Goal: Book appointment/travel/reservation

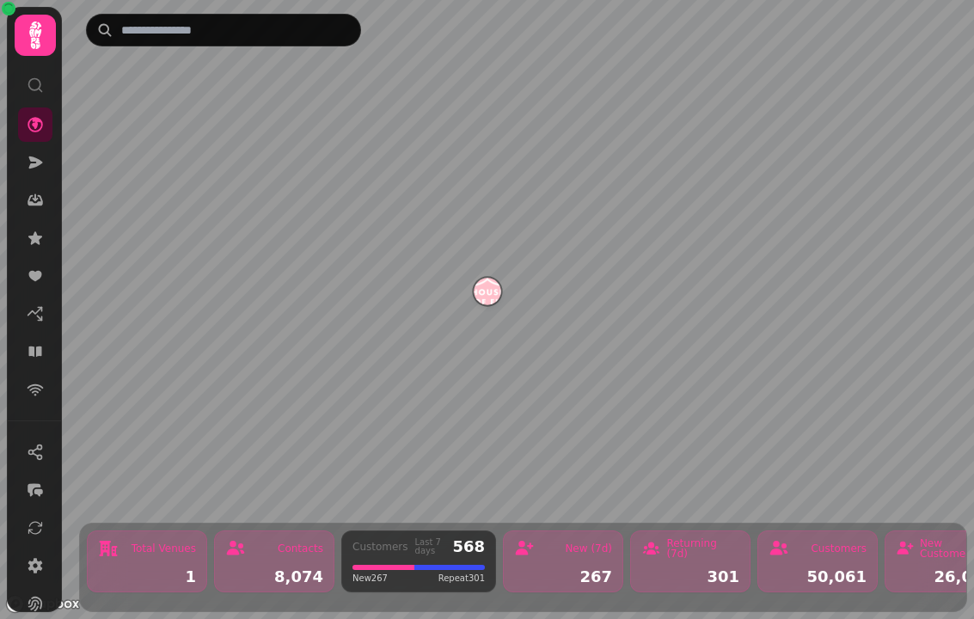
click at [40, 354] on icon at bounding box center [34, 352] width 13 height 10
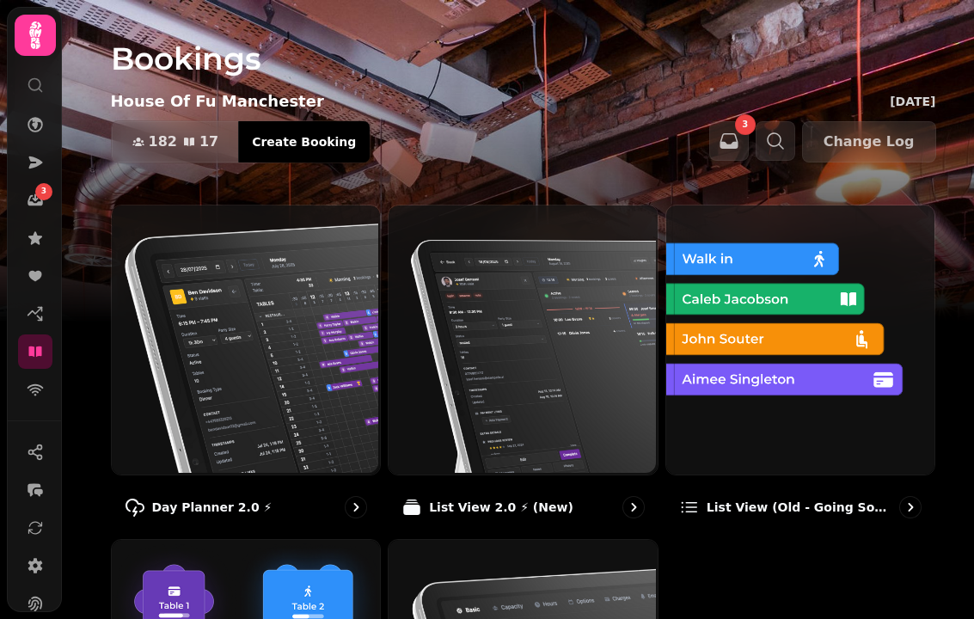
click at [278, 392] on img at bounding box center [244, 338] width 269 height 269
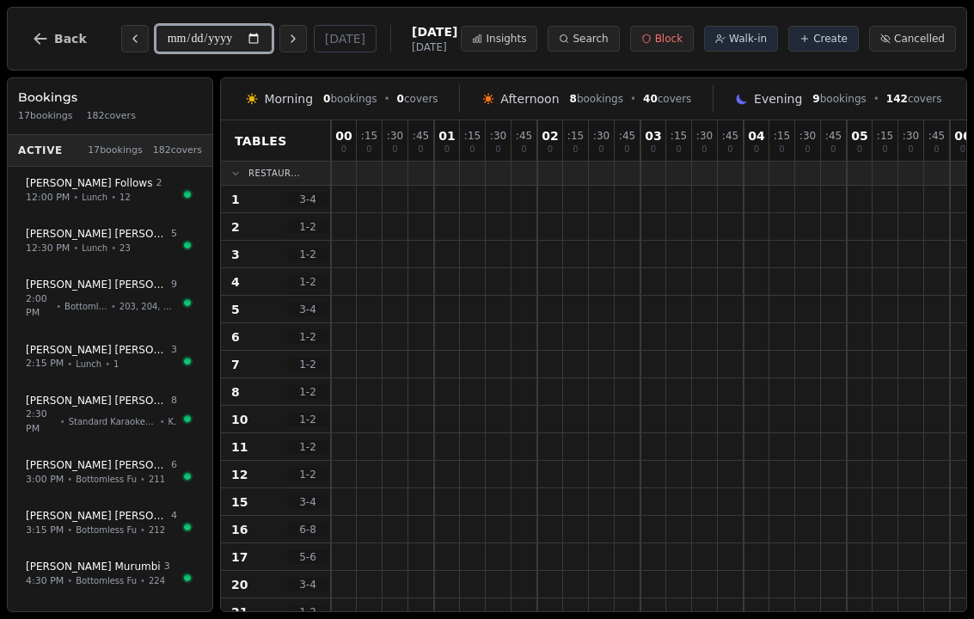
click at [214, 34] on input "**********" at bounding box center [214, 39] width 117 height 28
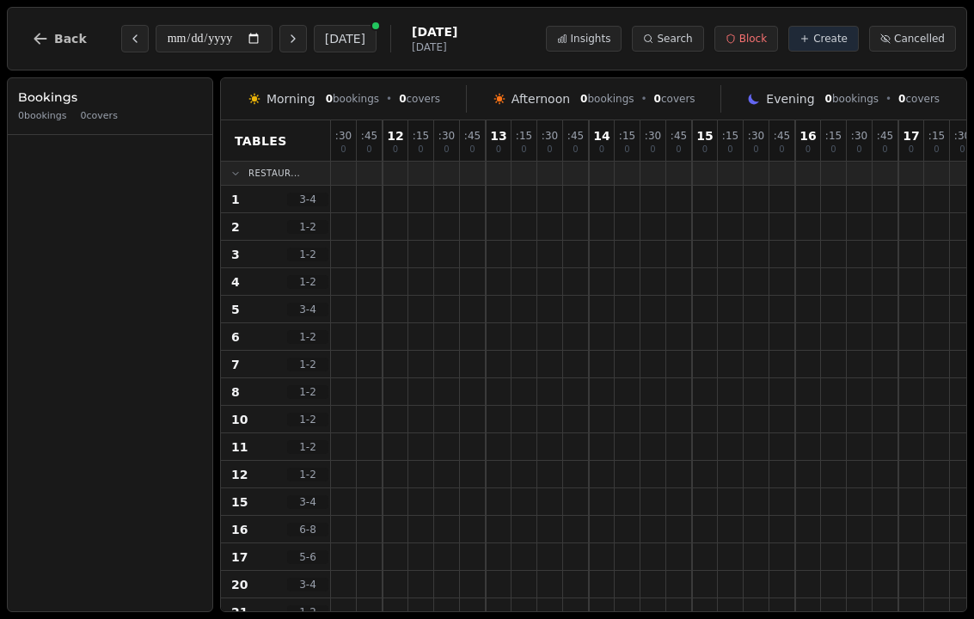
click at [286, 40] on icon "Next day" at bounding box center [293, 39] width 14 height 14
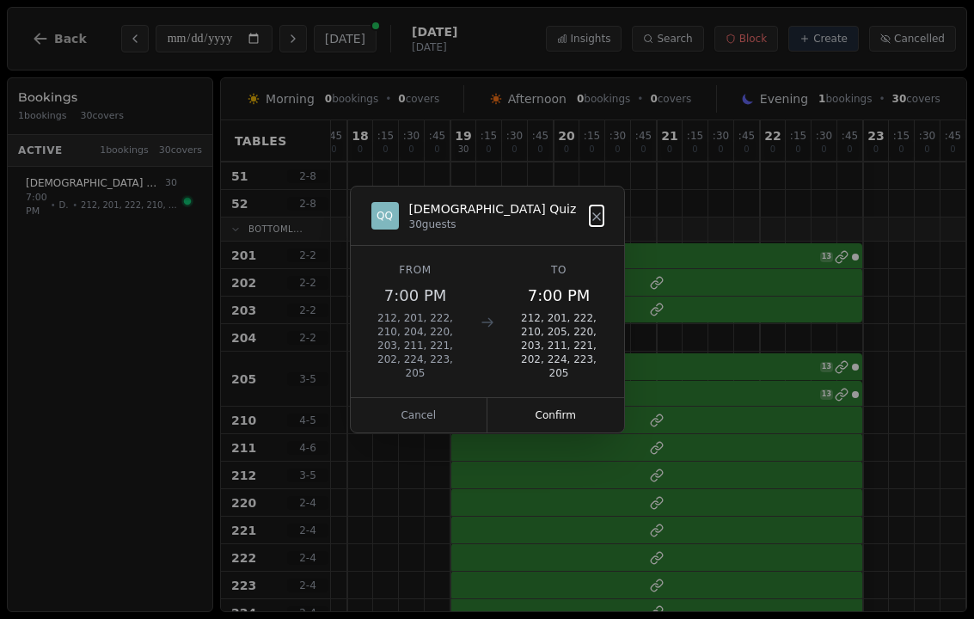
scroll to position [1037, 654]
click at [598, 216] on icon at bounding box center [596, 216] width 7 height 7
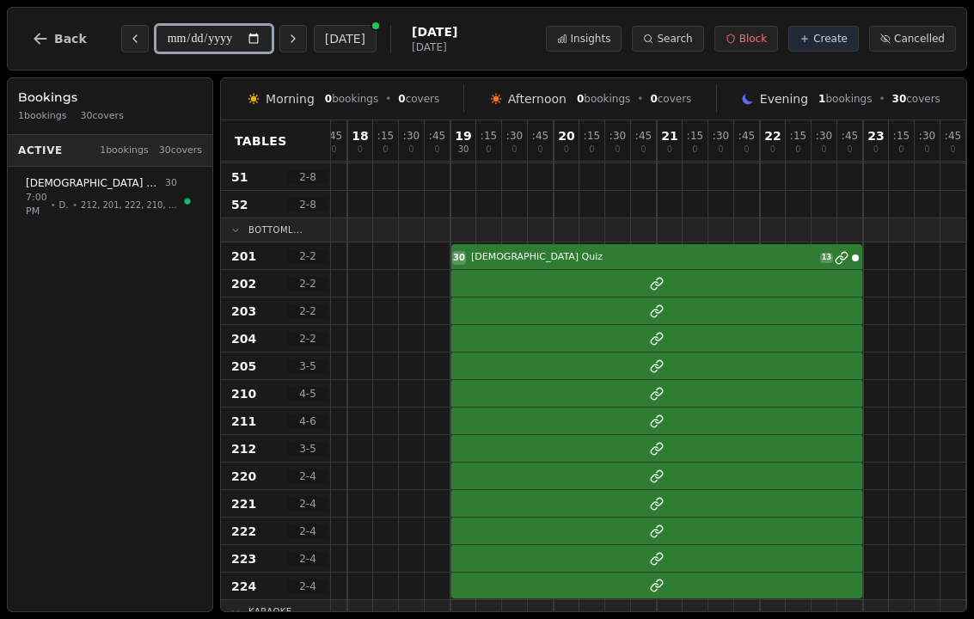
click at [240, 33] on input "**********" at bounding box center [214, 39] width 117 height 28
type input "**********"
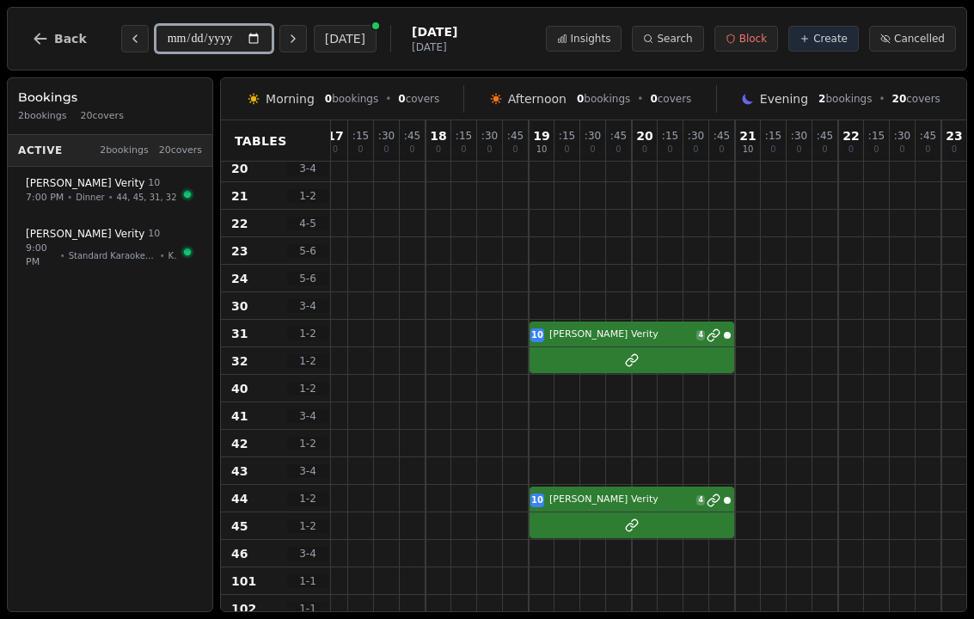
scroll to position [424, 580]
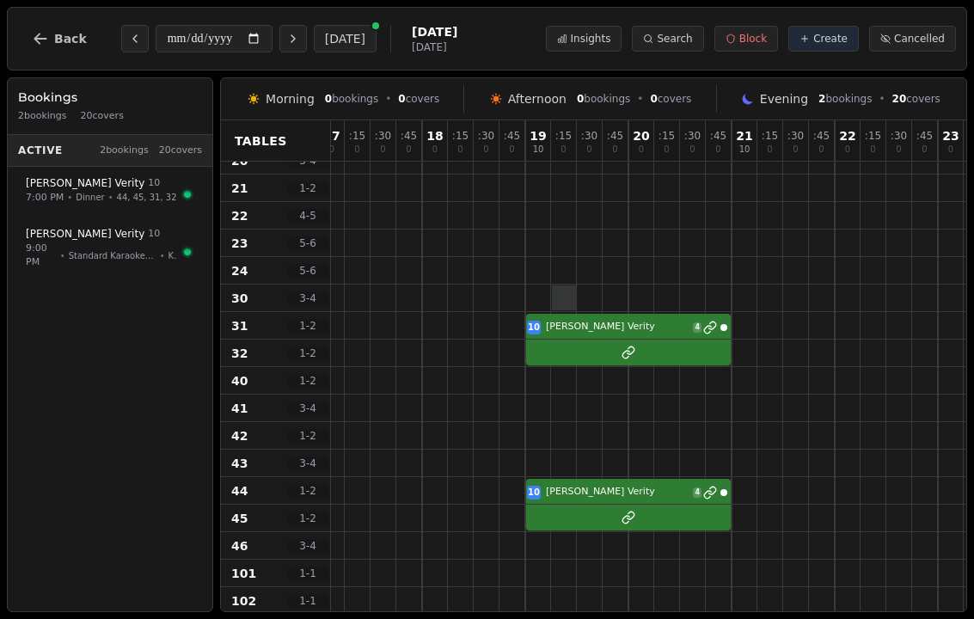
click at [555, 304] on div at bounding box center [564, 297] width 25 height 25
select select "****"
select select "**"
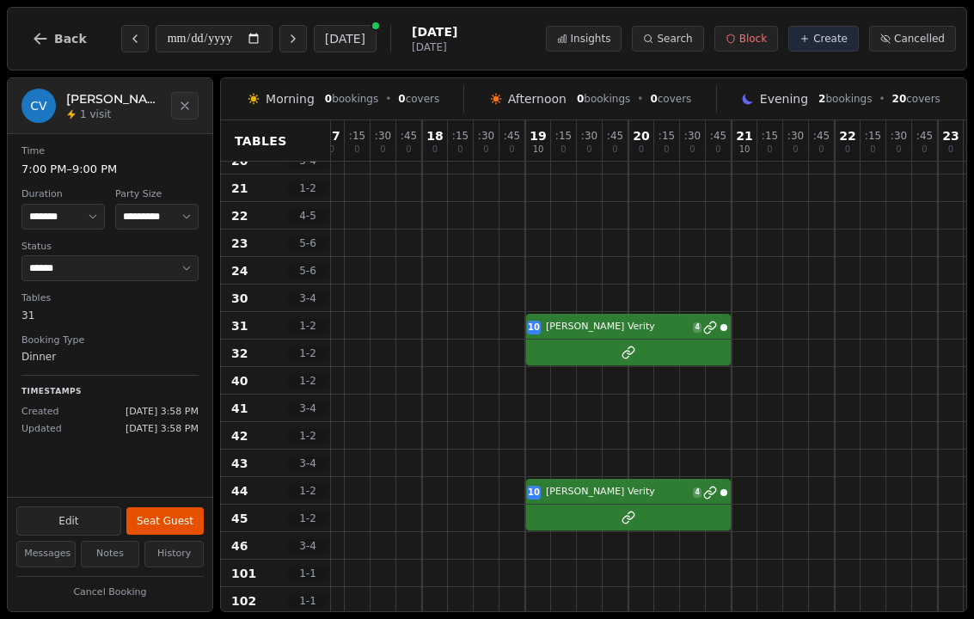
scroll to position [57, 0]
click at [182, 94] on button "Close" at bounding box center [185, 106] width 28 height 28
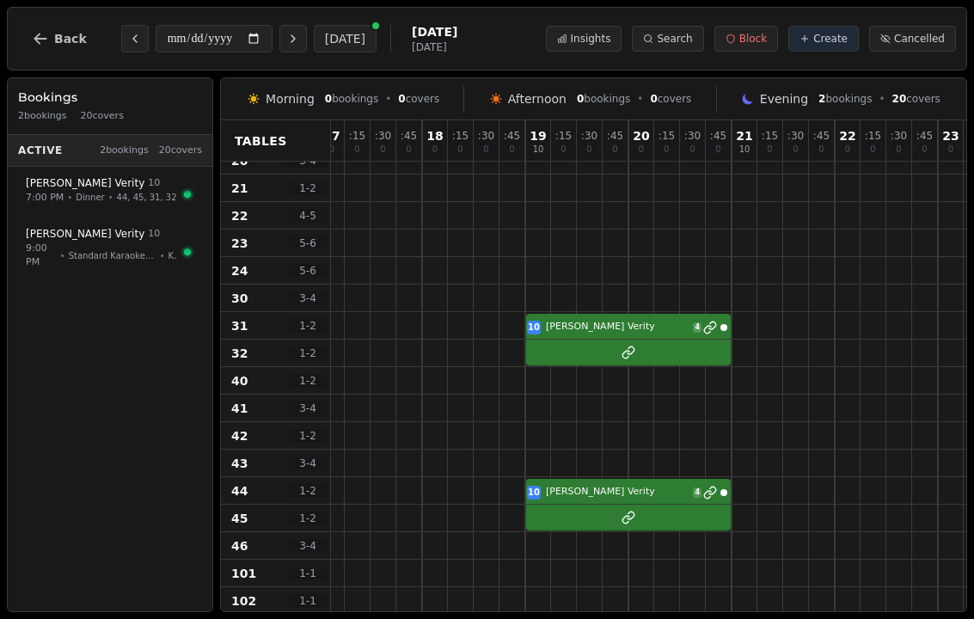
click at [279, 28] on button "Next day" at bounding box center [293, 39] width 28 height 28
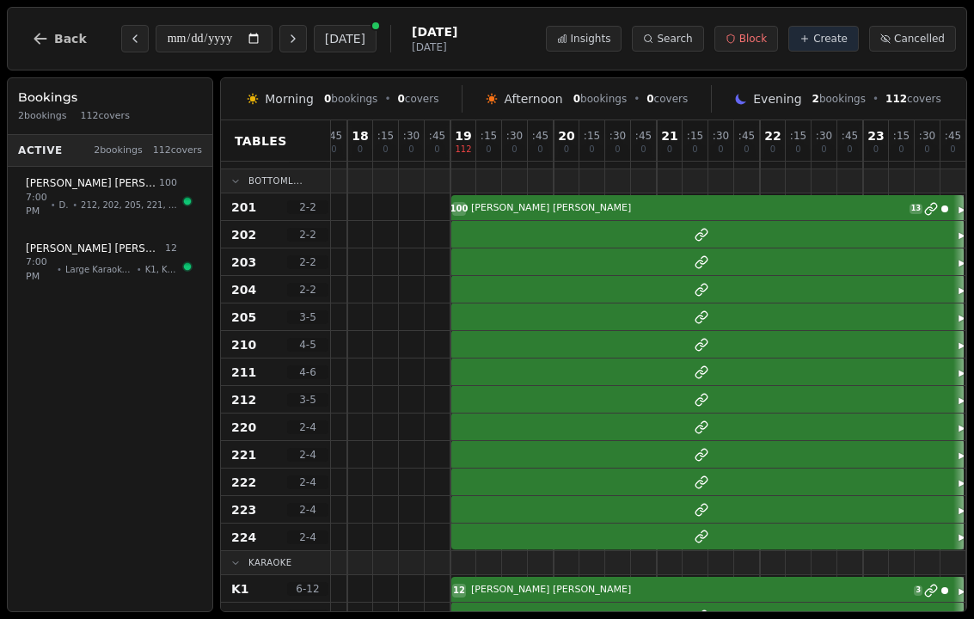
scroll to position [1085, 654]
click at [279, 26] on button "Next day" at bounding box center [293, 39] width 28 height 28
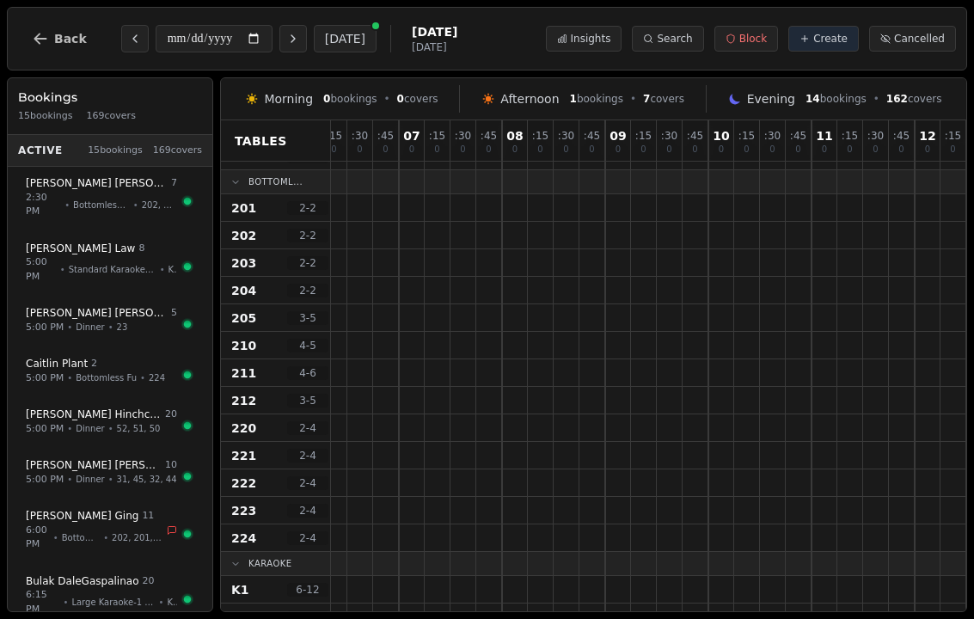
click at [320, 30] on button "[DATE]" at bounding box center [345, 39] width 63 height 28
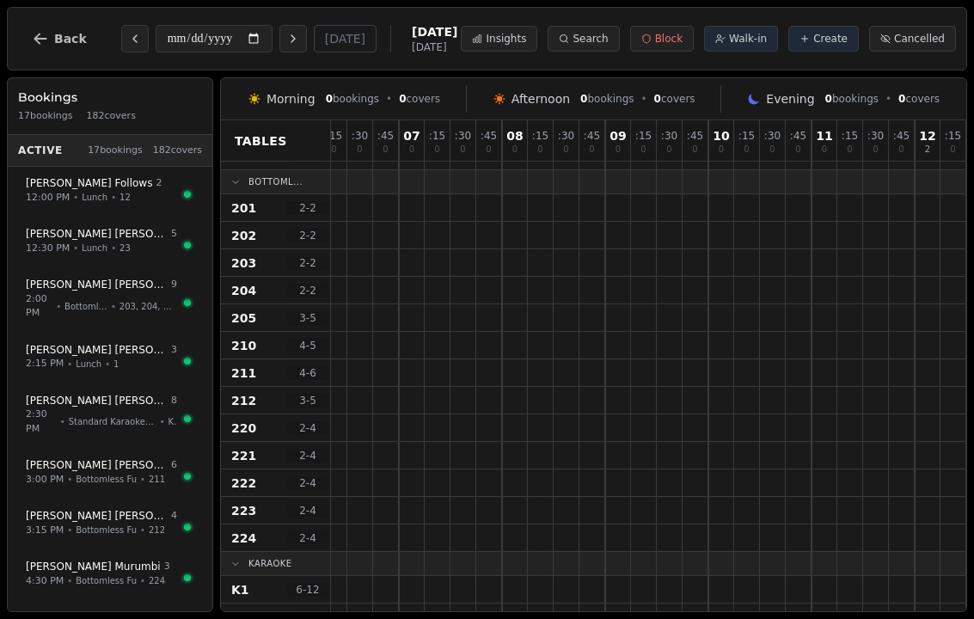
type input "**********"
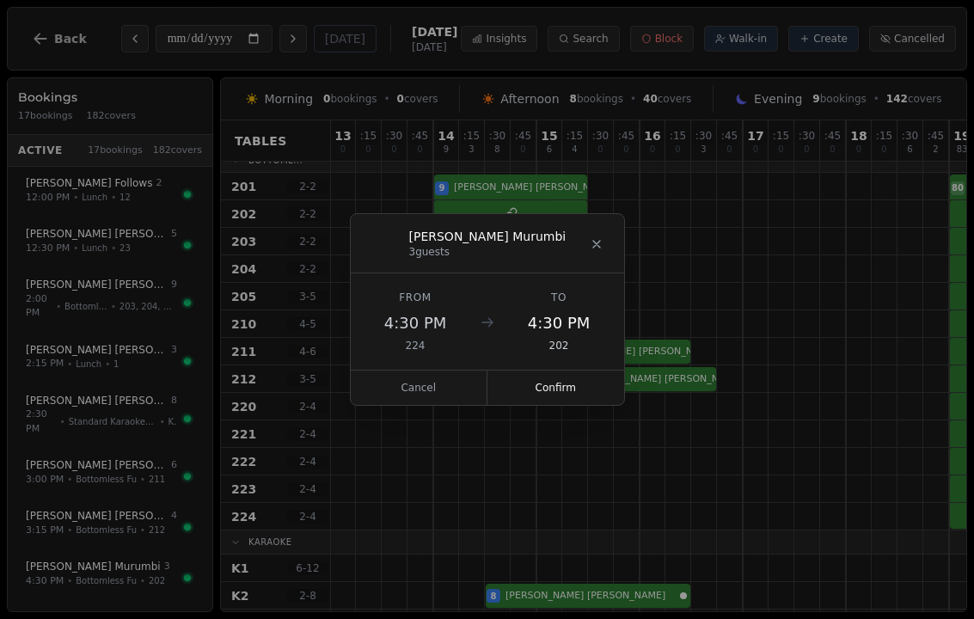
scroll to position [1070, 1342]
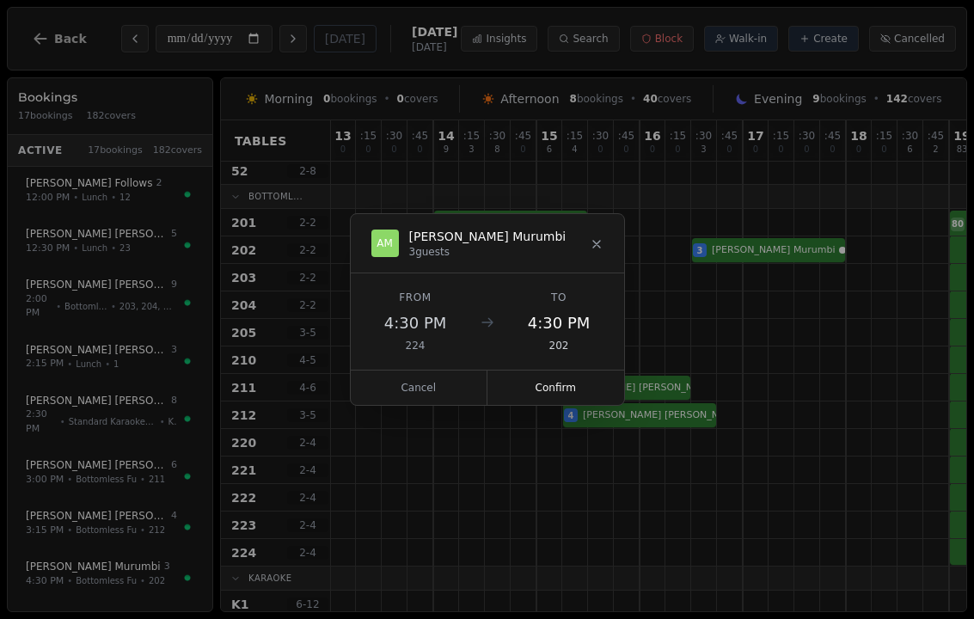
click at [583, 256] on div "AM [PERSON_NAME] 3 guests" at bounding box center [487, 243] width 232 height 31
click at [602, 242] on icon at bounding box center [597, 244] width 14 height 14
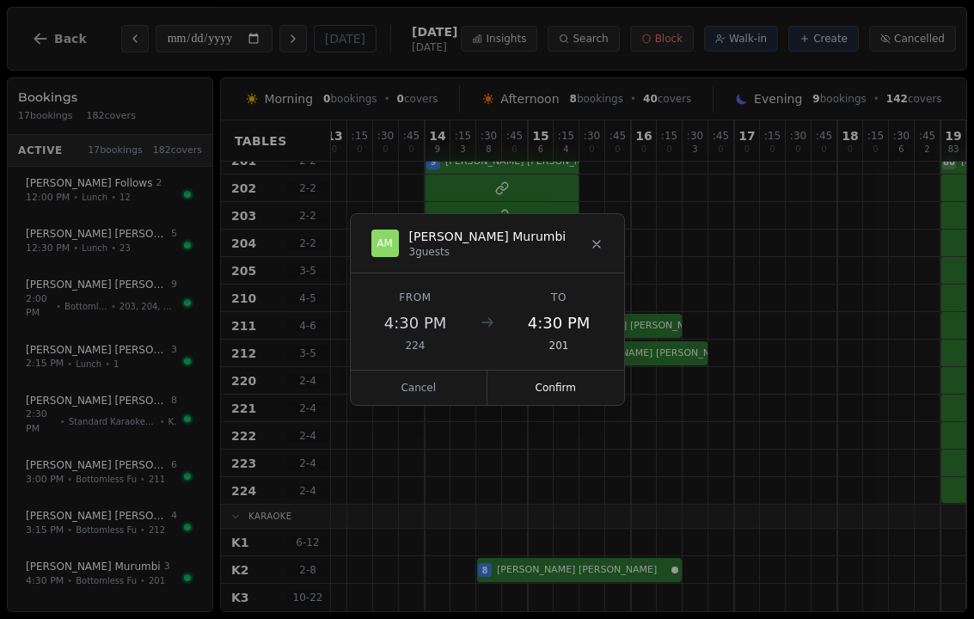
scroll to position [1091, 1351]
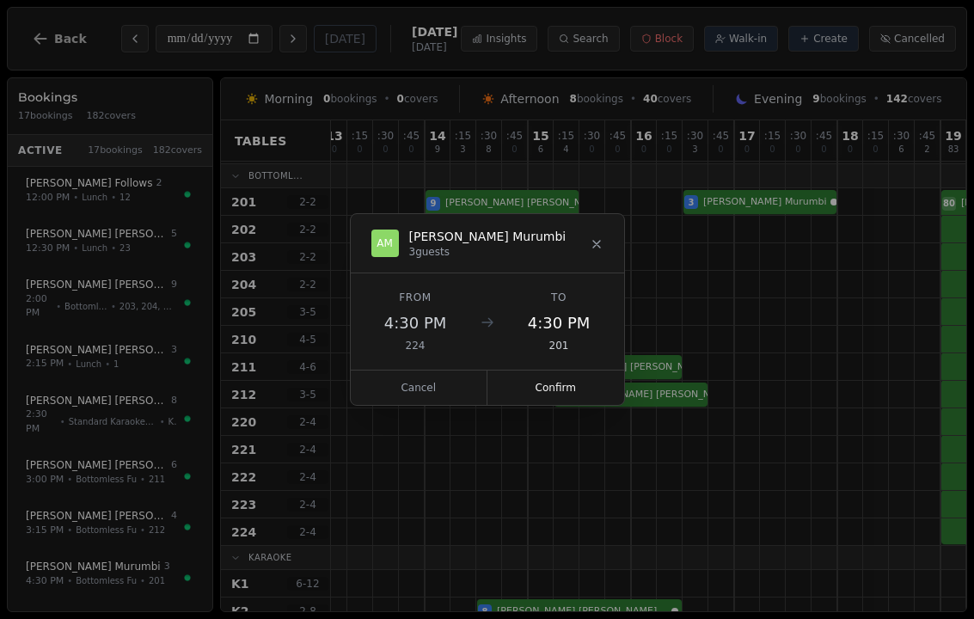
click at [573, 249] on div "AM [PERSON_NAME] 3 guests" at bounding box center [487, 243] width 232 height 31
click at [604, 235] on div "AM [PERSON_NAME] 3 guests" at bounding box center [487, 243] width 273 height 59
click at [591, 250] on icon at bounding box center [597, 244] width 14 height 14
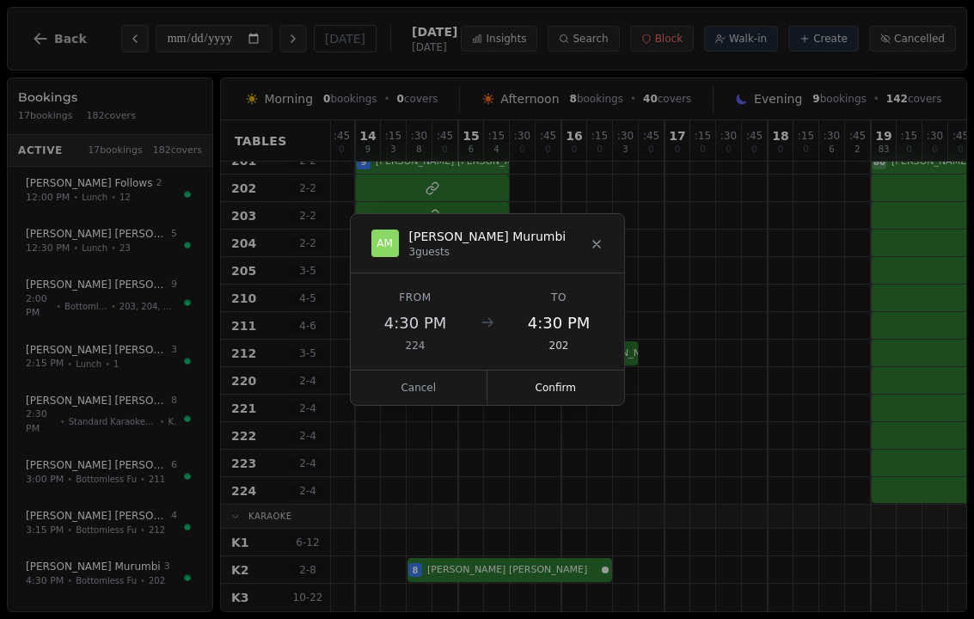
scroll to position [1126, 1420]
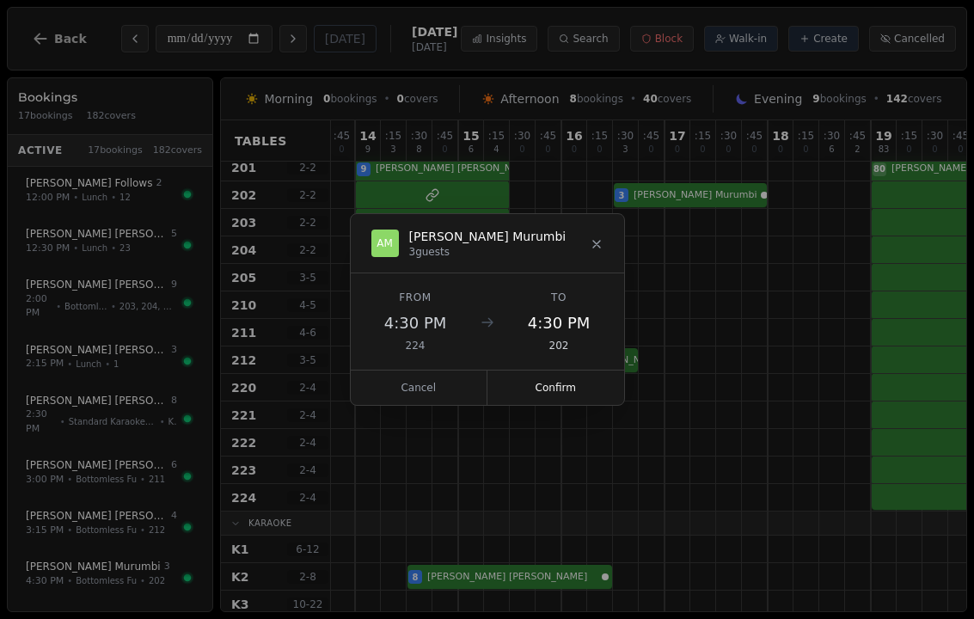
click at [570, 384] on button "Confirm" at bounding box center [556, 388] width 137 height 34
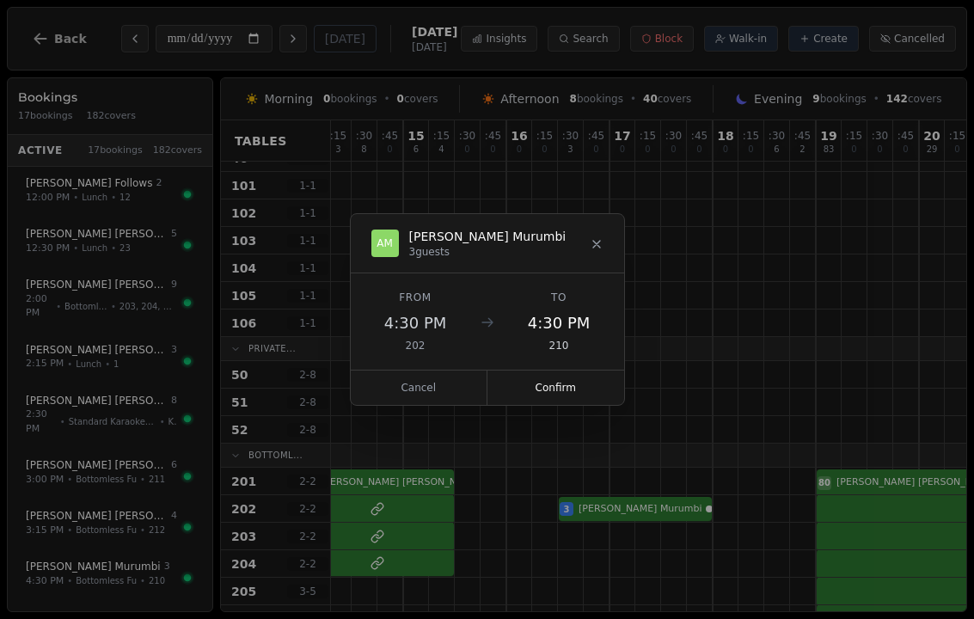
scroll to position [831, 1475]
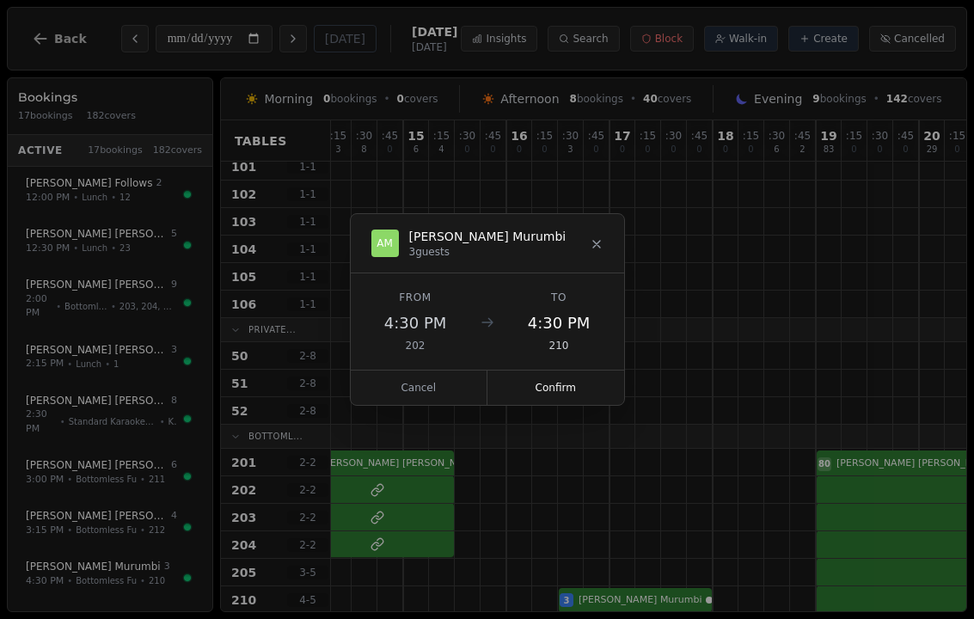
click at [599, 381] on button "Confirm" at bounding box center [556, 388] width 137 height 34
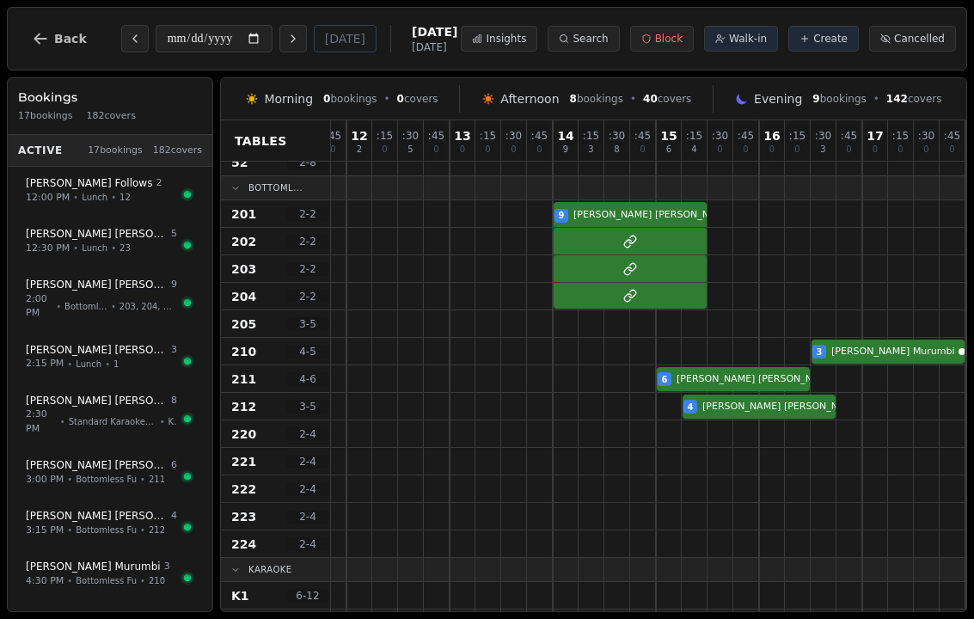
scroll to position [1083, 1217]
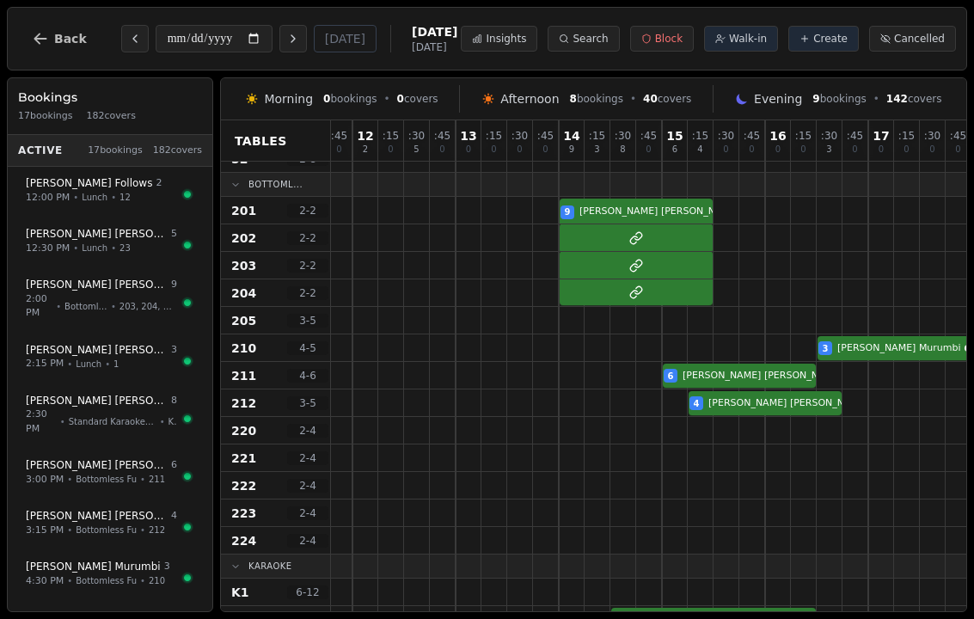
select select "****"
select select "*"
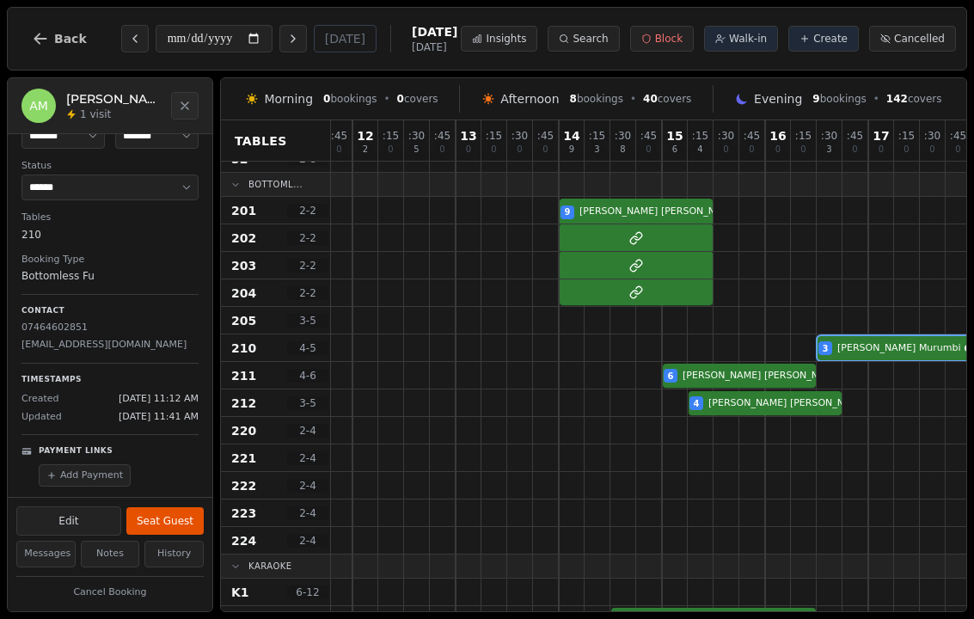
scroll to position [84, 0]
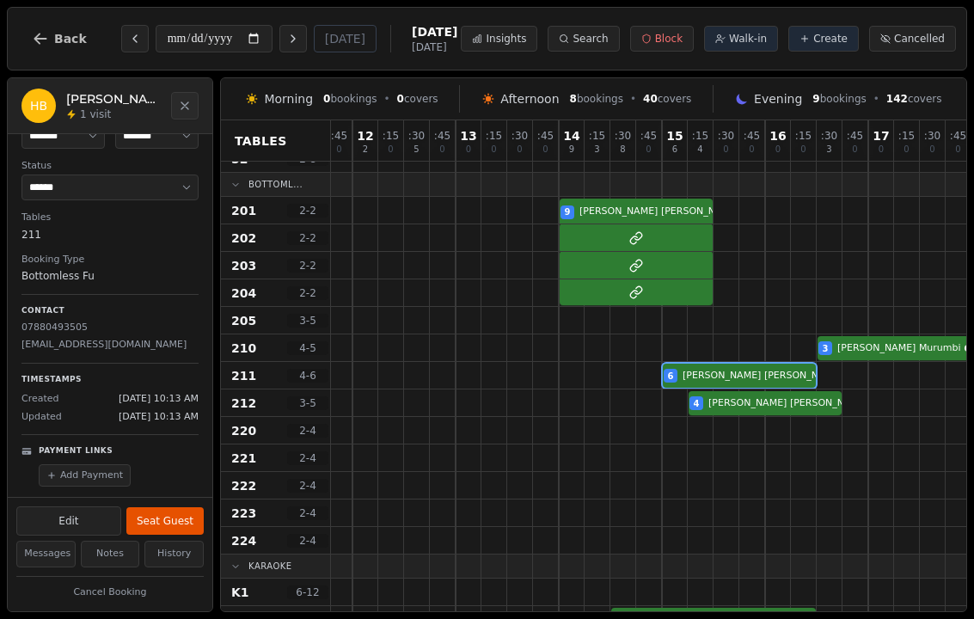
click at [754, 372] on div "6 [PERSON_NAME]" at bounding box center [352, 376] width 2476 height 28
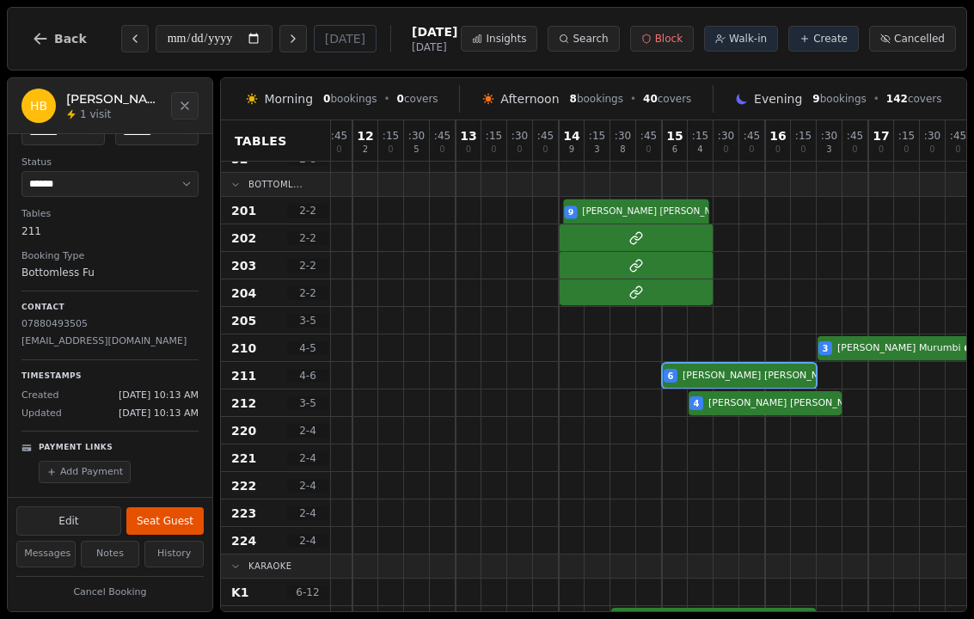
click at [666, 217] on div "9 [PERSON_NAME] 4 80 [PERSON_NAME] 13" at bounding box center [352, 211] width 2476 height 28
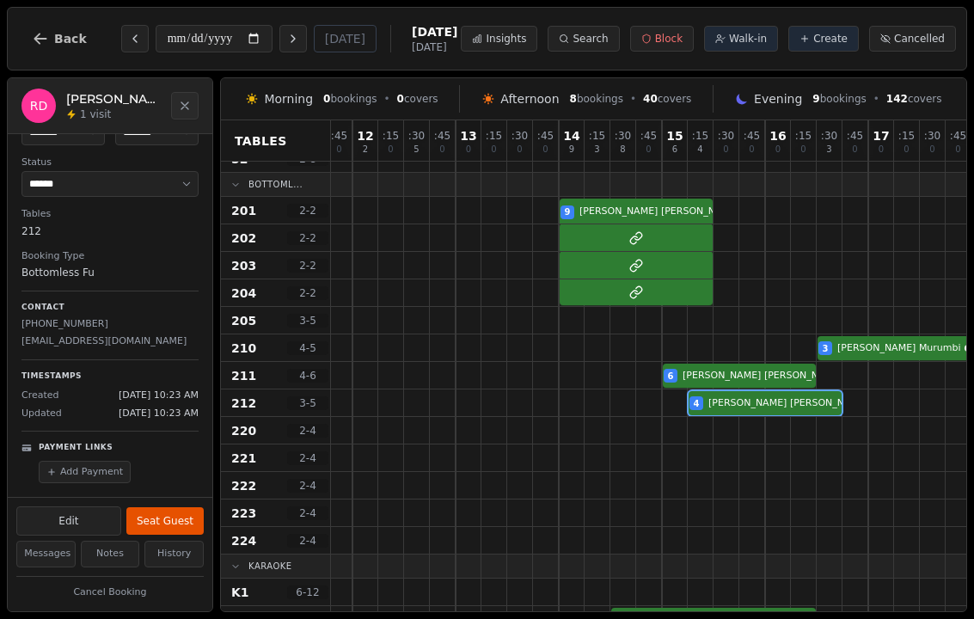
click at [761, 403] on div "4 [PERSON_NAME] [PERSON_NAME]" at bounding box center [352, 403] width 2476 height 28
click at [865, 349] on div "3 [PERSON_NAME]" at bounding box center [352, 348] width 2476 height 28
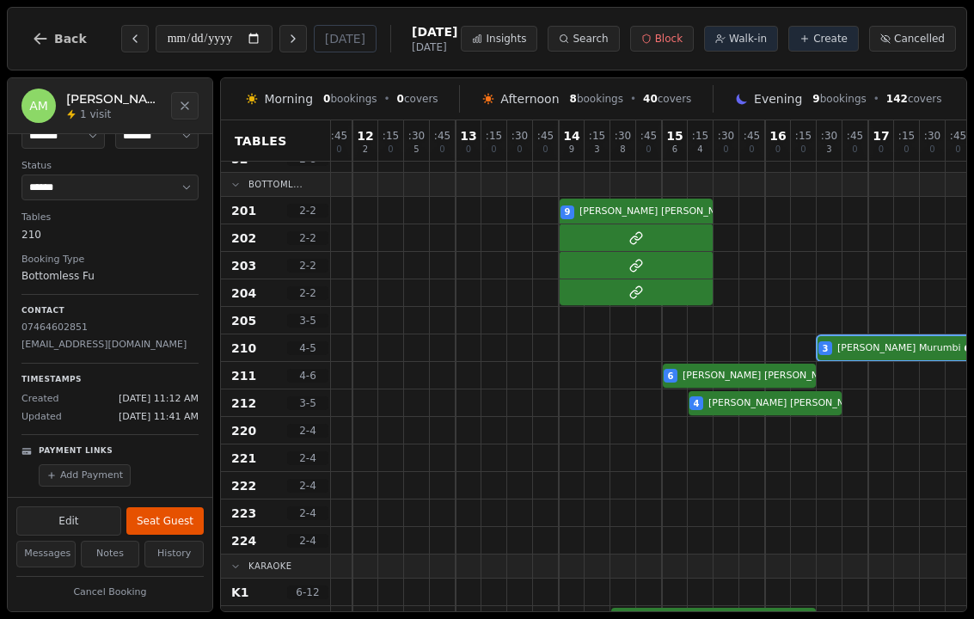
click at [211, 87] on div "AM [PERSON_NAME] 1 visit" at bounding box center [110, 106] width 205 height 56
click at [186, 103] on icon "Close" at bounding box center [185, 106] width 14 height 14
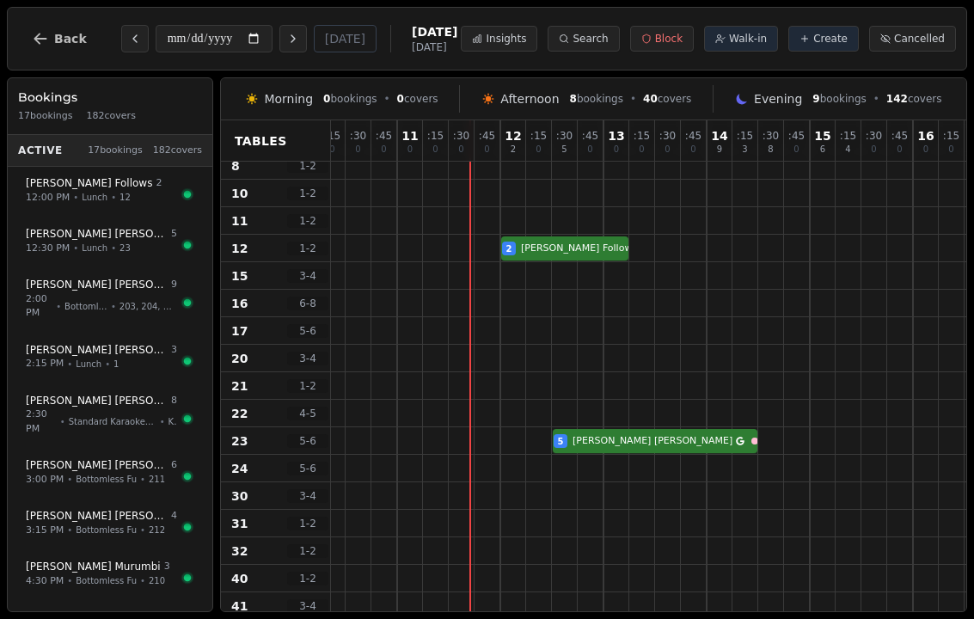
scroll to position [226, 1070]
select select "****"
select select "*"
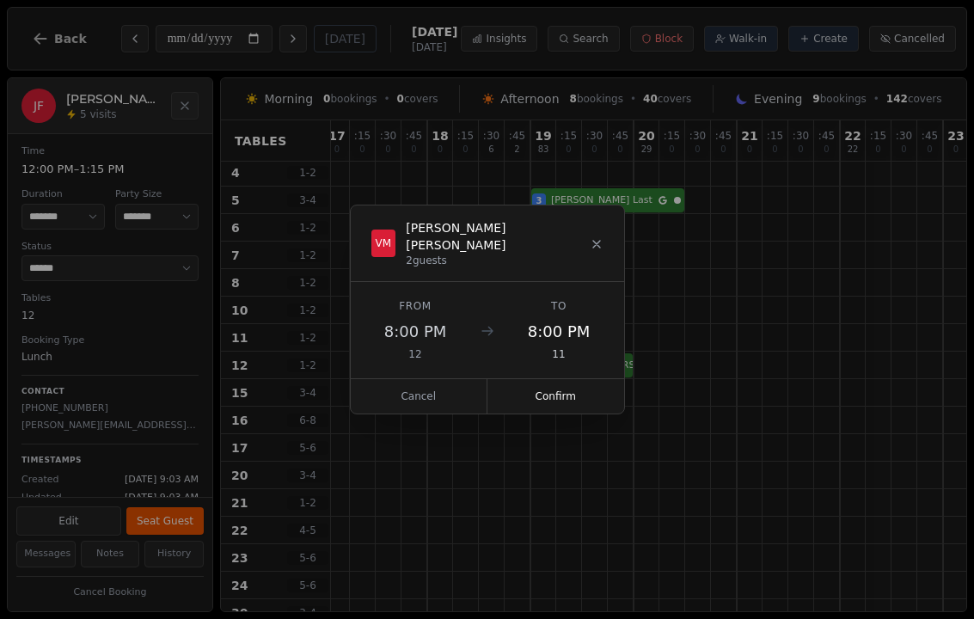
scroll to position [109, 1763]
click at [583, 388] on button "Confirm" at bounding box center [556, 396] width 137 height 34
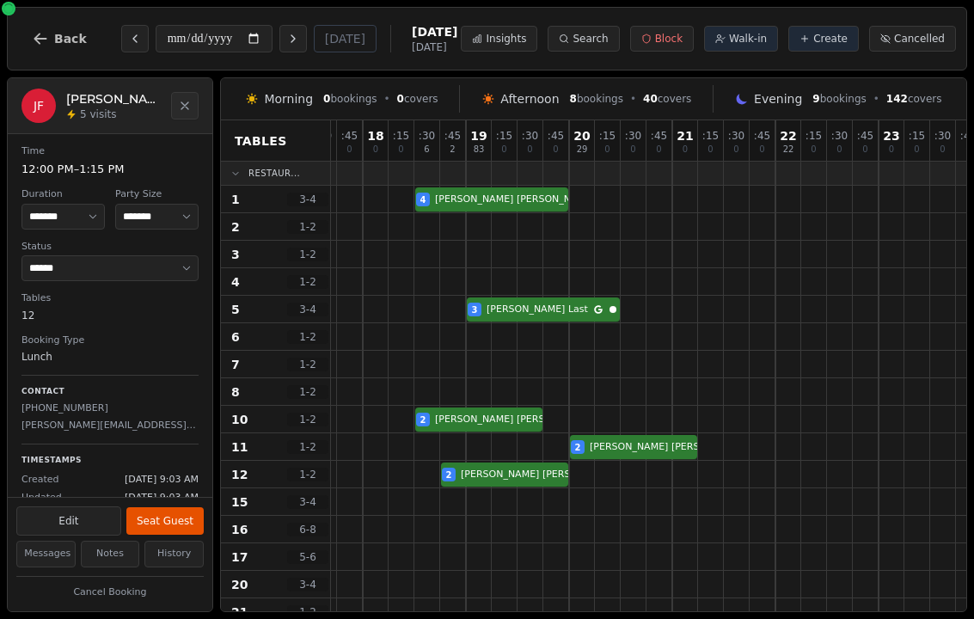
scroll to position [0, 1827]
